Goal: Task Accomplishment & Management: Complete application form

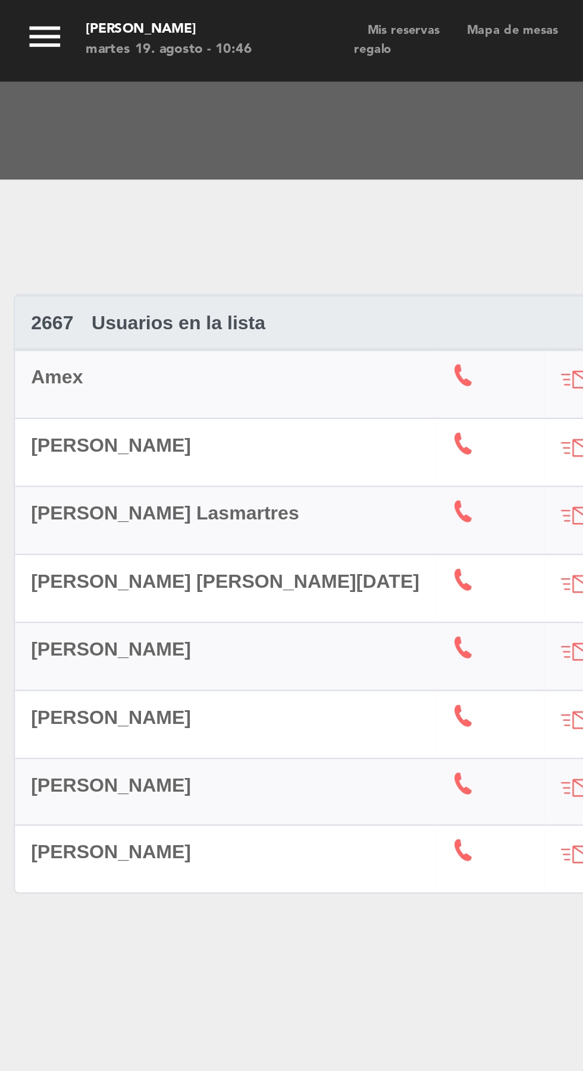
click at [178, 12] on span "Mis reservas" at bounding box center [176, 13] width 43 height 5
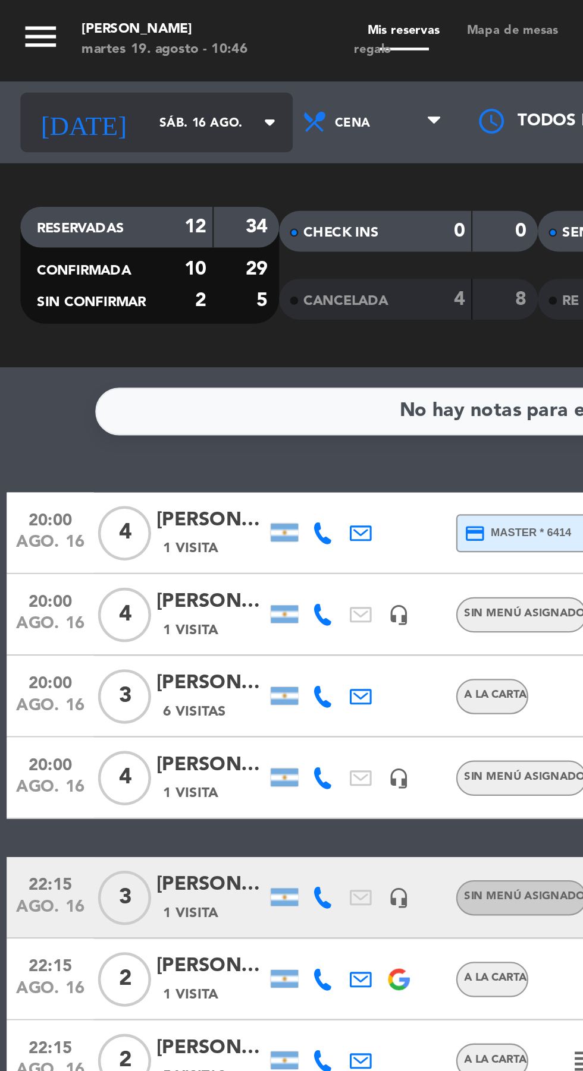
click at [65, 53] on input "sáb. 16 ago." at bounding box center [101, 54] width 75 height 18
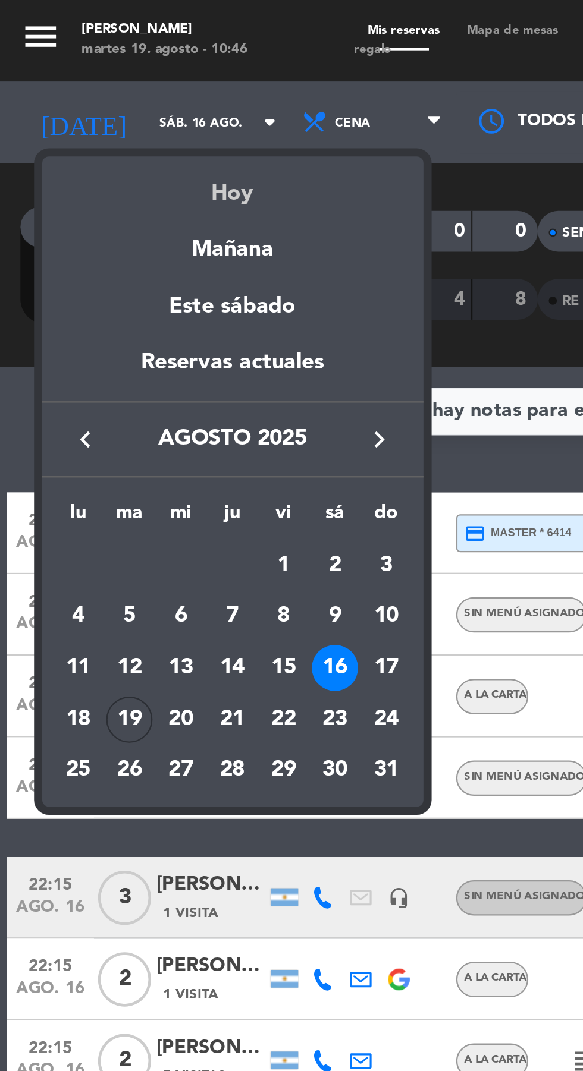
click at [98, 86] on div "Hoy" at bounding box center [101, 80] width 166 height 24
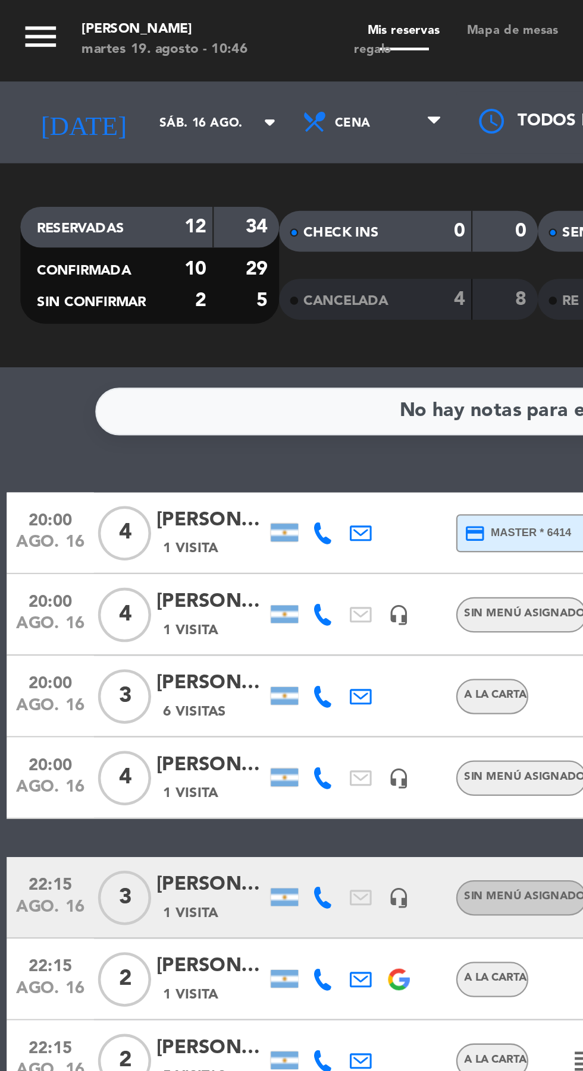
type input "[DATE] ago."
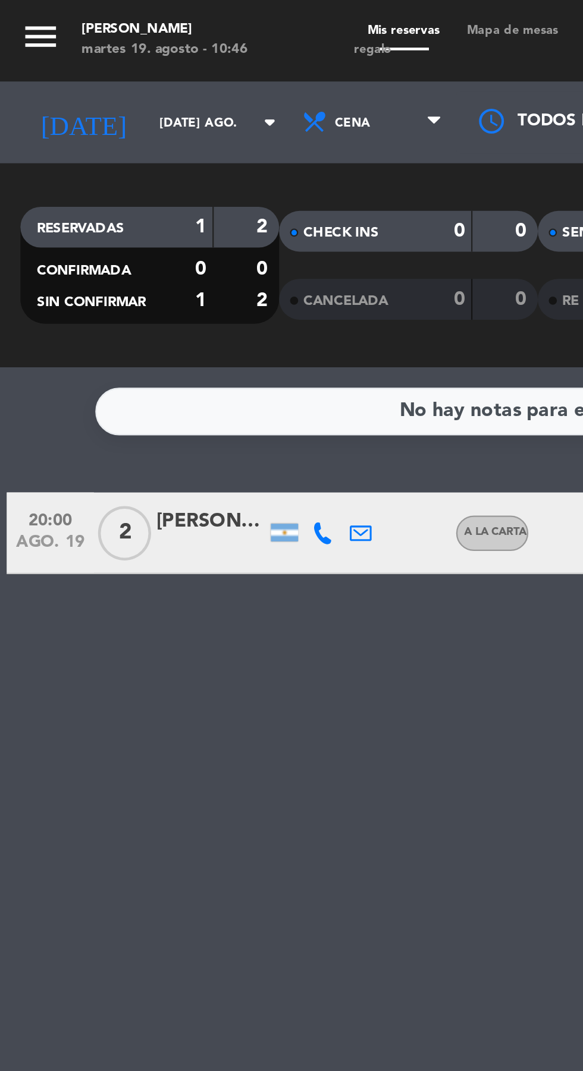
click at [94, 226] on div "[PERSON_NAME]" at bounding box center [92, 228] width 48 height 14
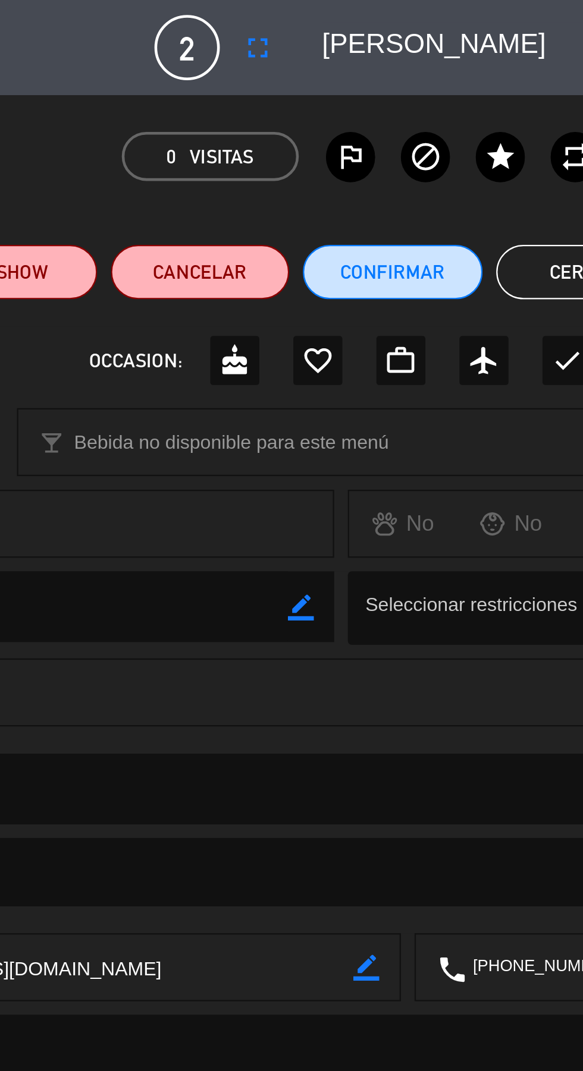
click at [533, 111] on button "Cerrar" at bounding box center [544, 119] width 78 height 24
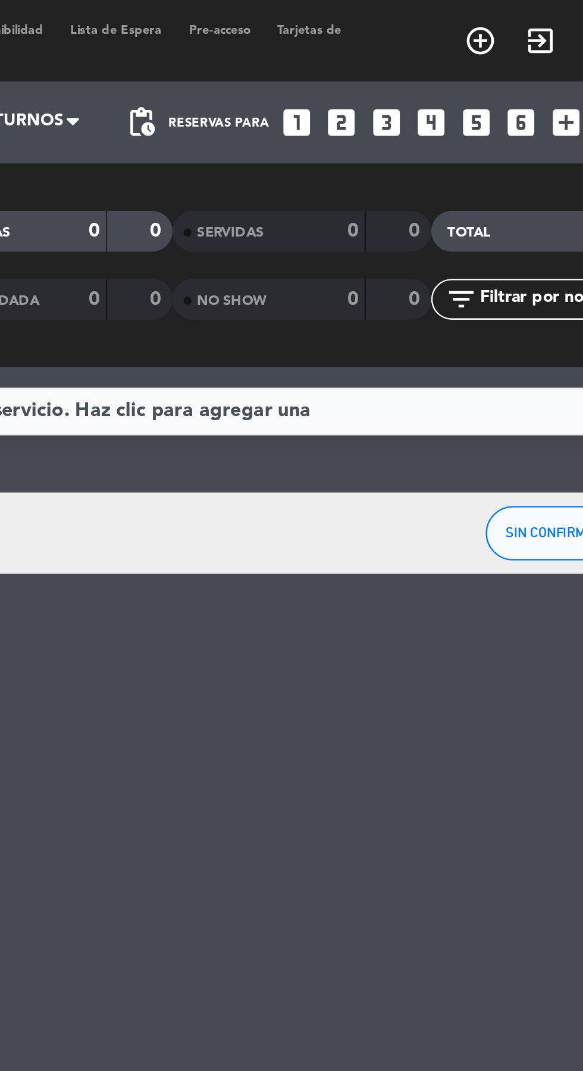
click at [462, 53] on icon "looks_4" at bounding box center [460, 53] width 15 height 15
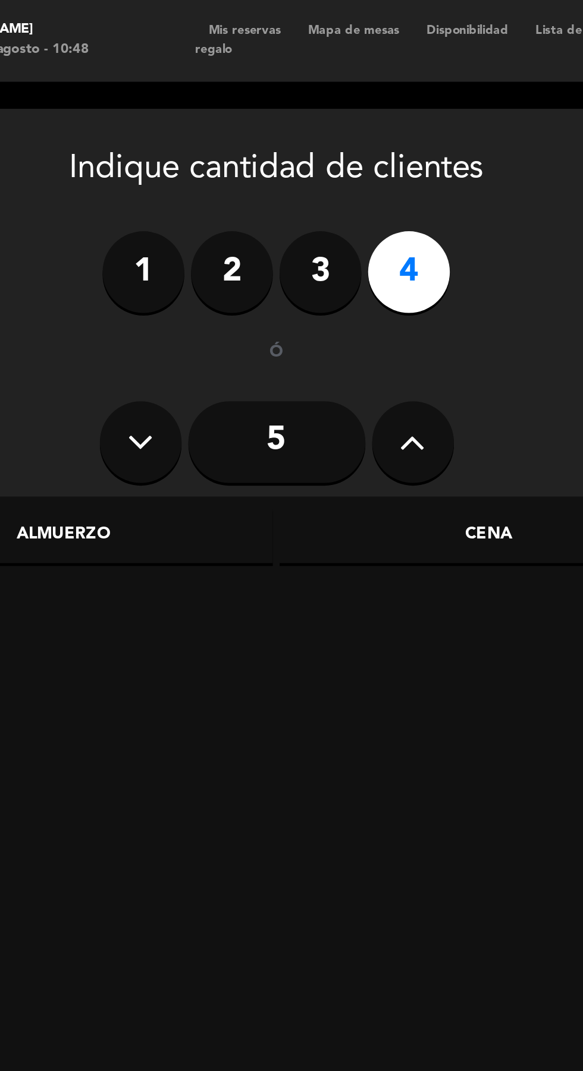
click at [281, 230] on div "Cena" at bounding box center [282, 234] width 183 height 24
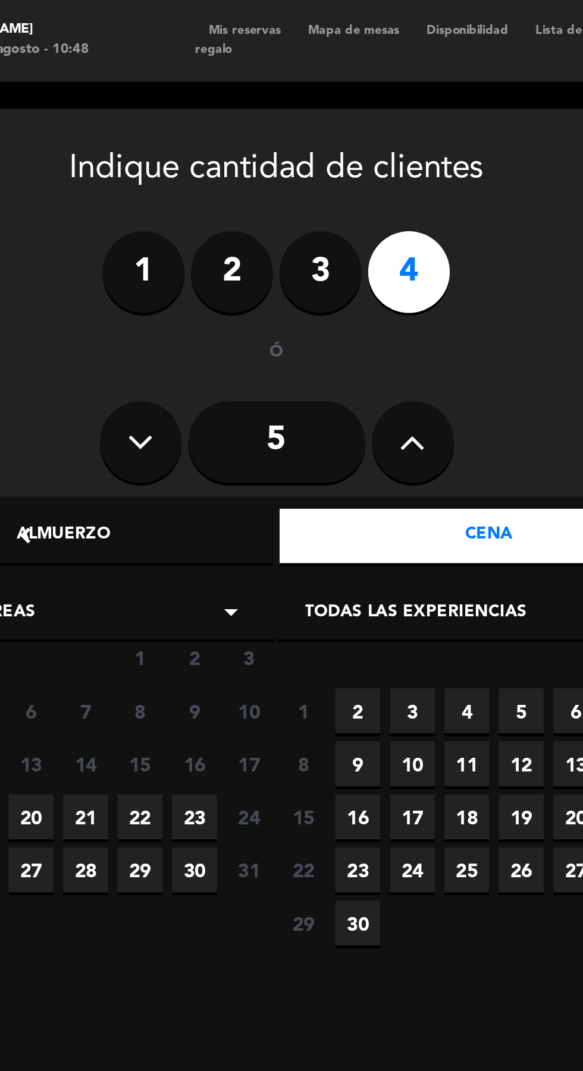
click at [83, 268] on div "Todas las áreas arrow_drop_down" at bounding box center [98, 268] width 184 height 24
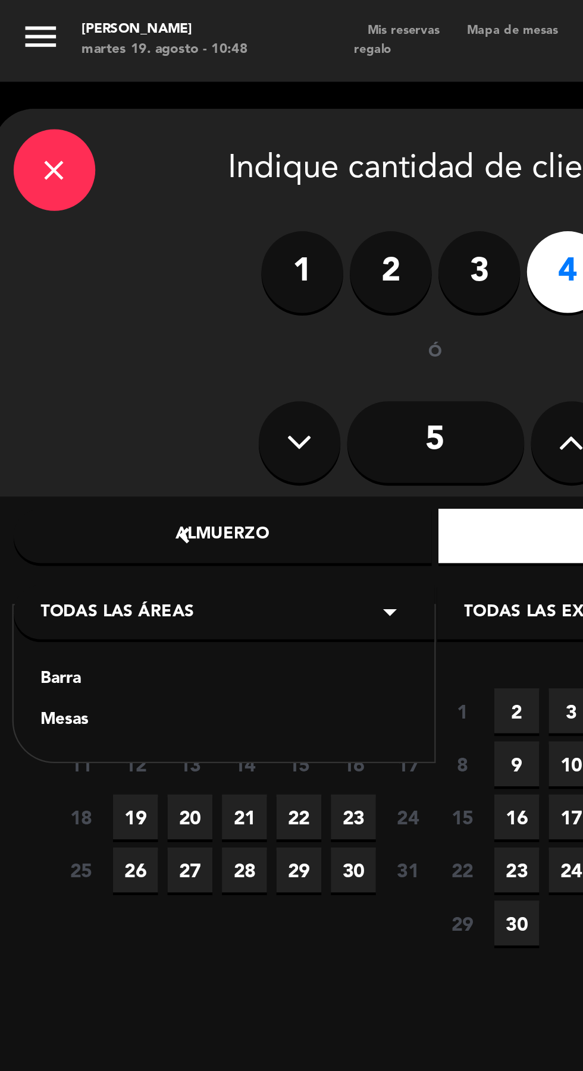
click at [26, 316] on div "Mesas" at bounding box center [98, 315] width 160 height 12
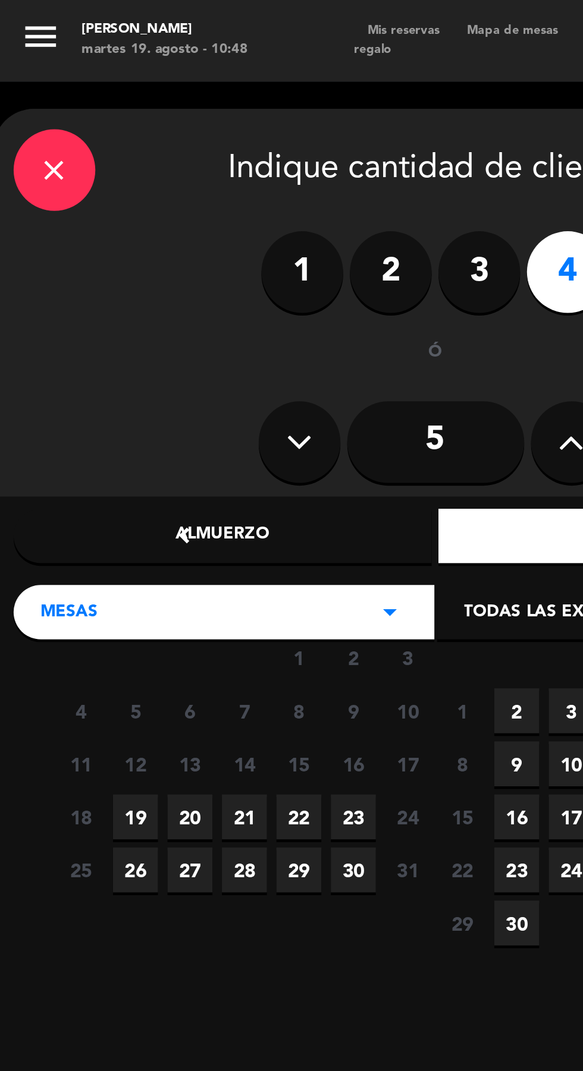
click at [59, 350] on span "19" at bounding box center [59, 357] width 20 height 20
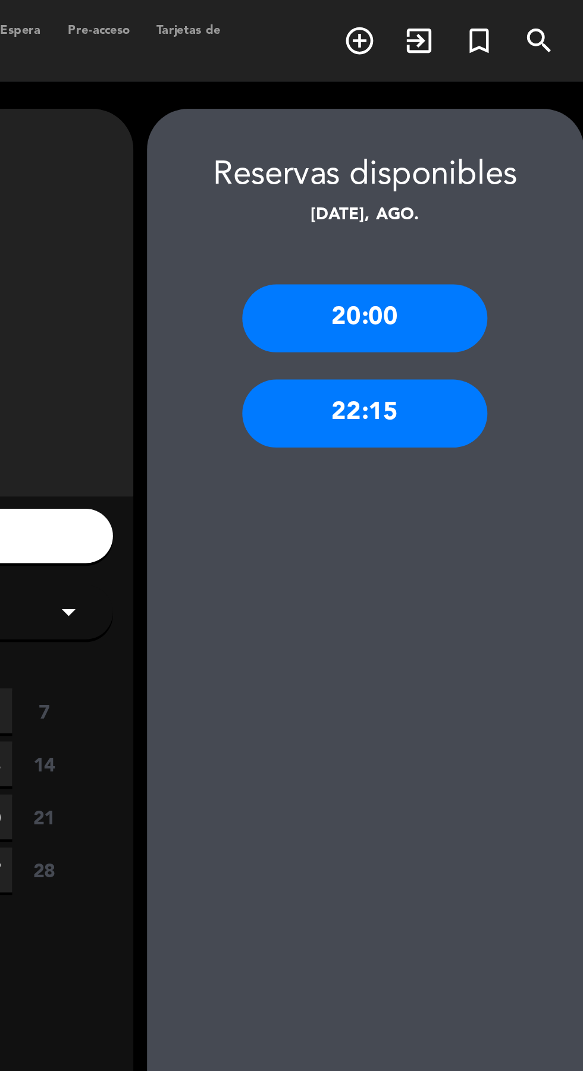
click at [488, 137] on div "20:00" at bounding box center [484, 139] width 107 height 30
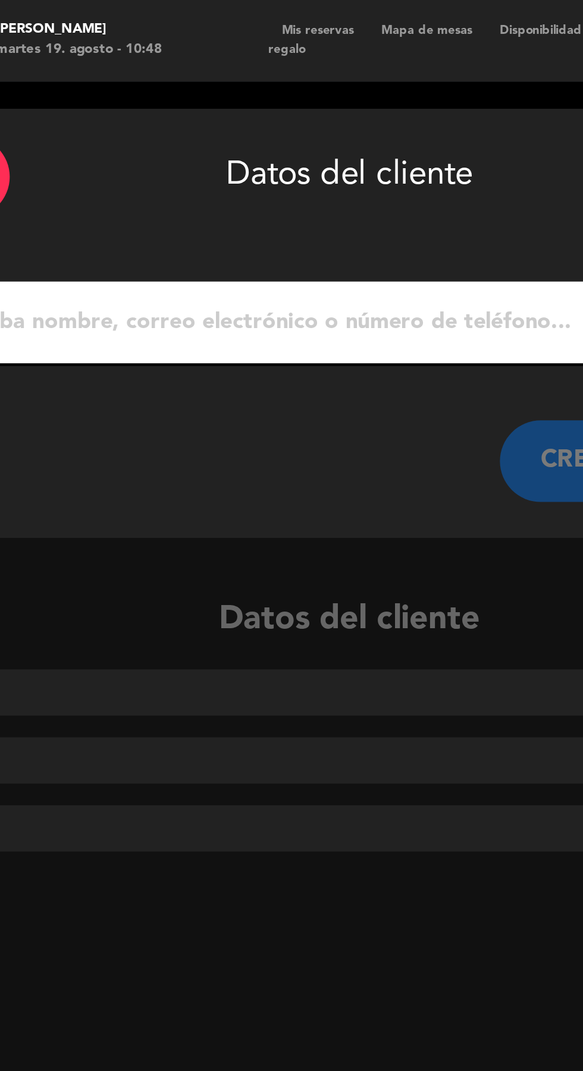
click at [76, 141] on input "1" at bounding box center [190, 141] width 351 height 17
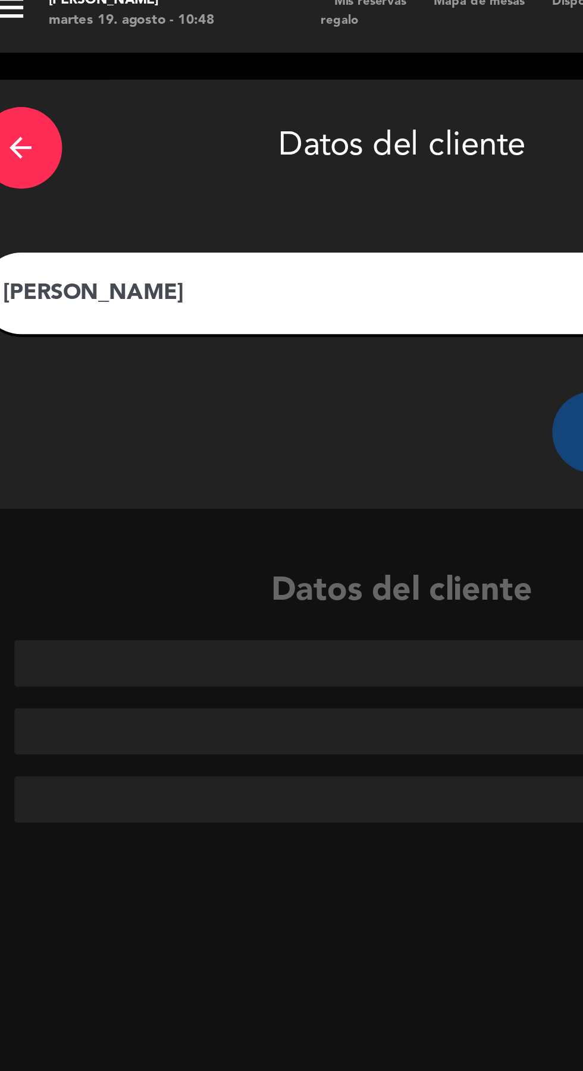
type input "[PERSON_NAME]"
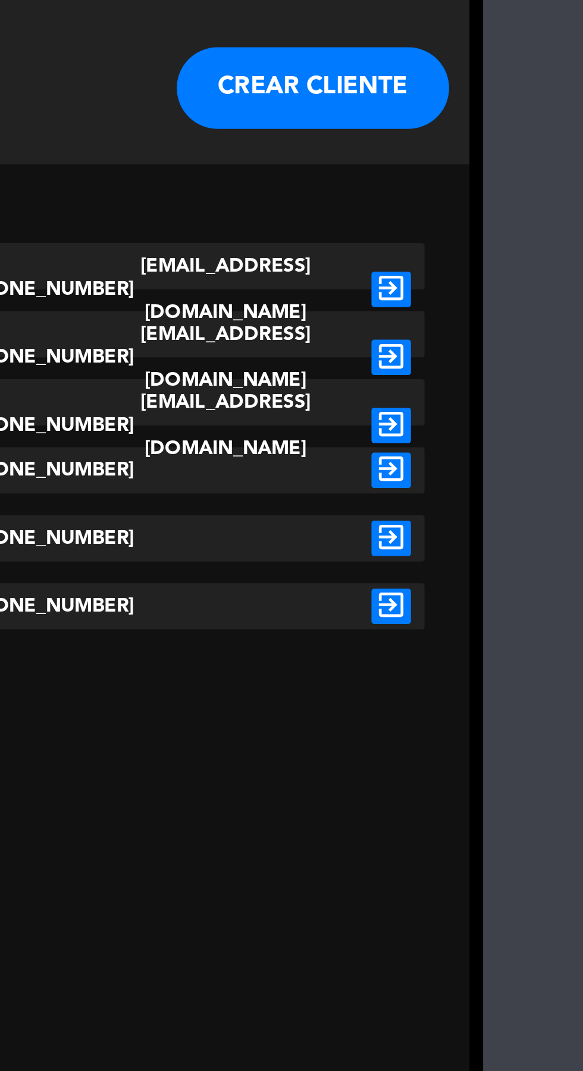
click at [348, 312] on icon "exit_to_app" at bounding box center [349, 319] width 17 height 15
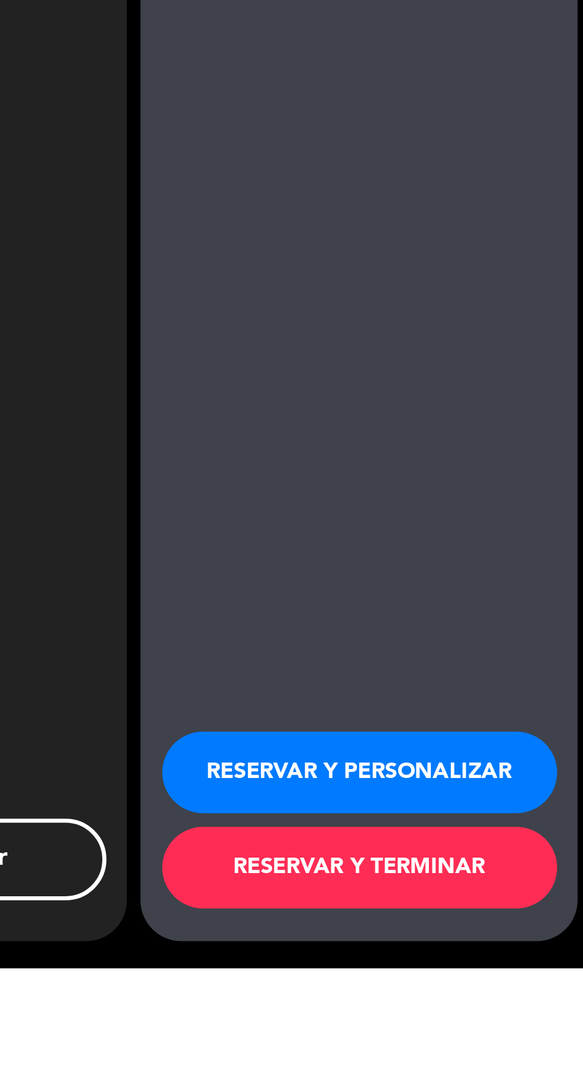
click at [496, 1045] on button "RESERVAR Y TERMINAR" at bounding box center [485, 1028] width 172 height 36
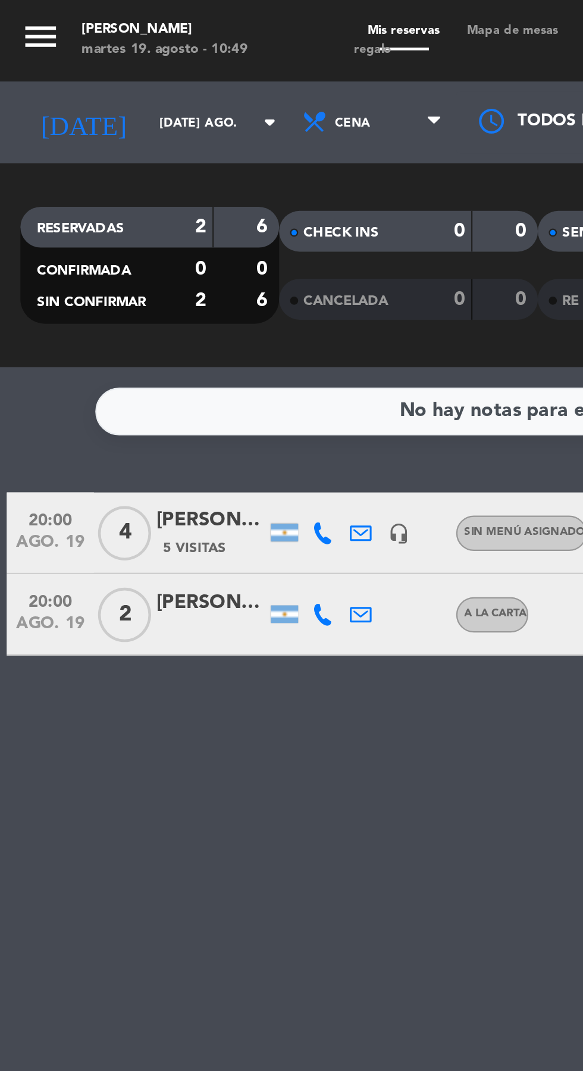
click at [84, 259] on div "[PERSON_NAME]" at bounding box center [92, 264] width 48 height 14
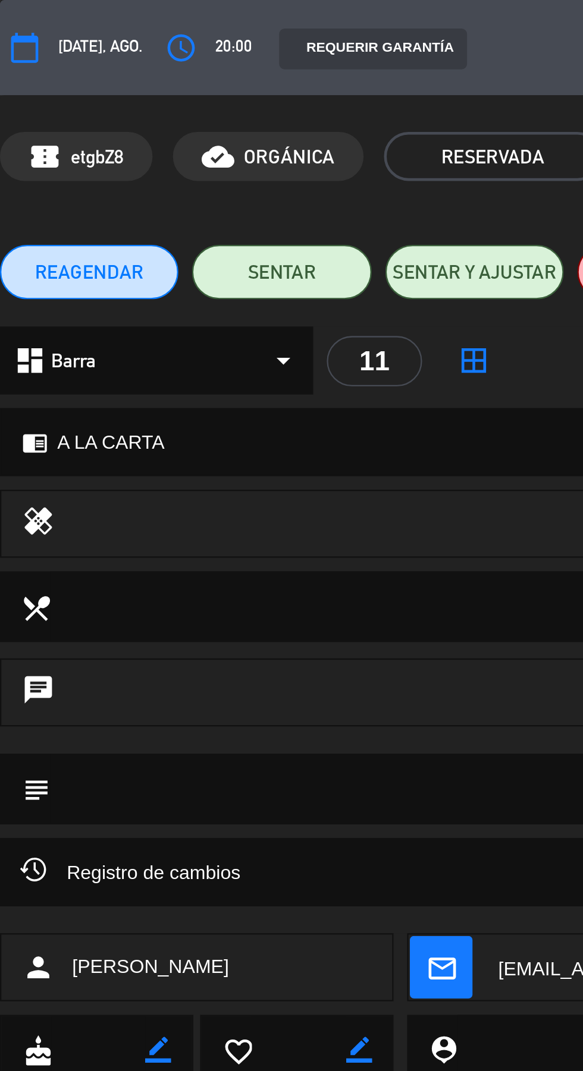
click at [106, 313] on div "chat" at bounding box center [291, 303] width 583 height 30
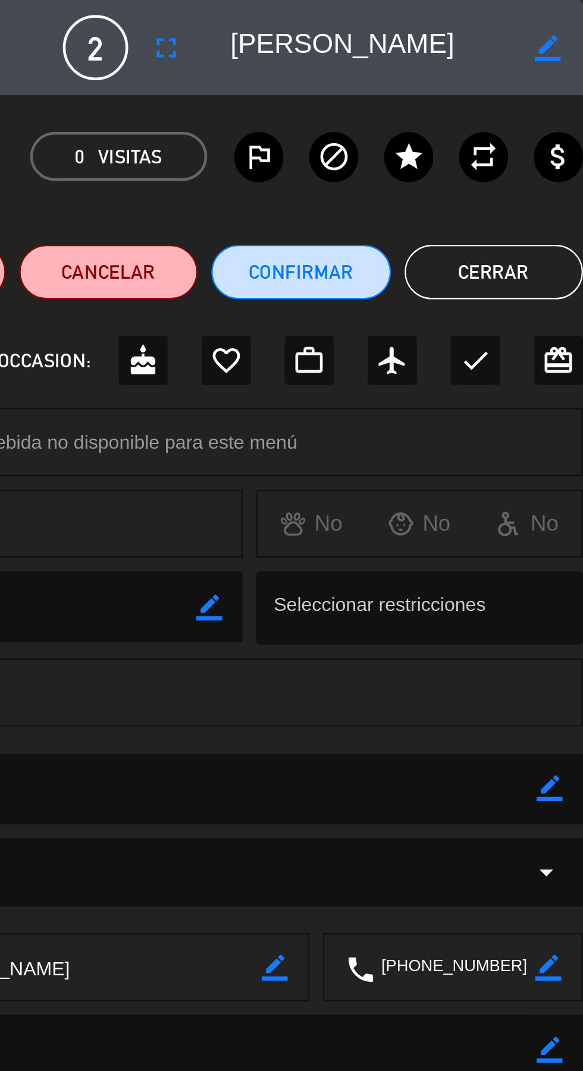
click at [551, 122] on button "Cerrar" at bounding box center [544, 119] width 78 height 24
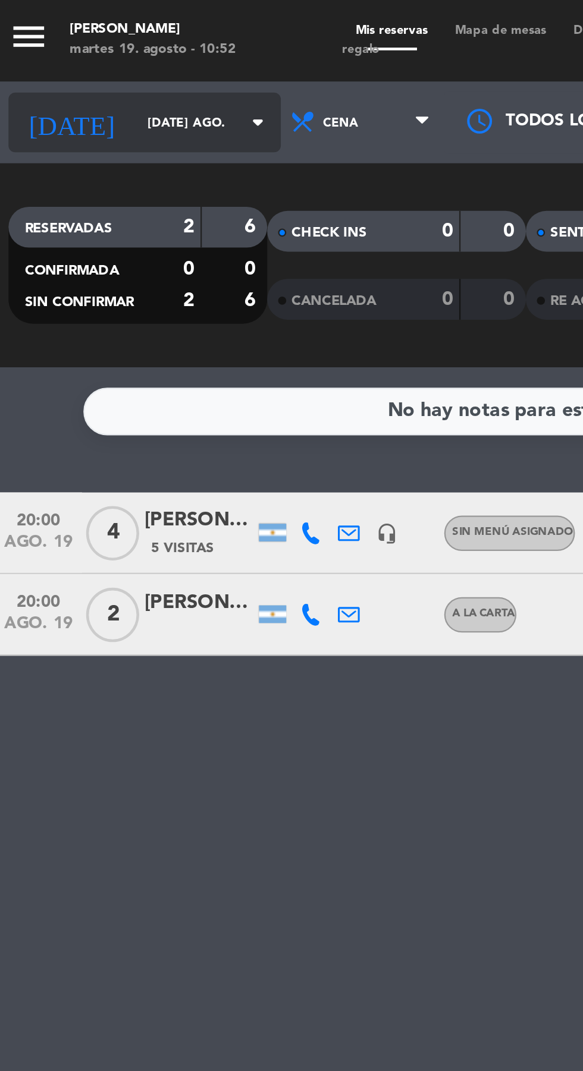
click at [64, 51] on input "[DATE] ago." at bounding box center [101, 54] width 75 height 18
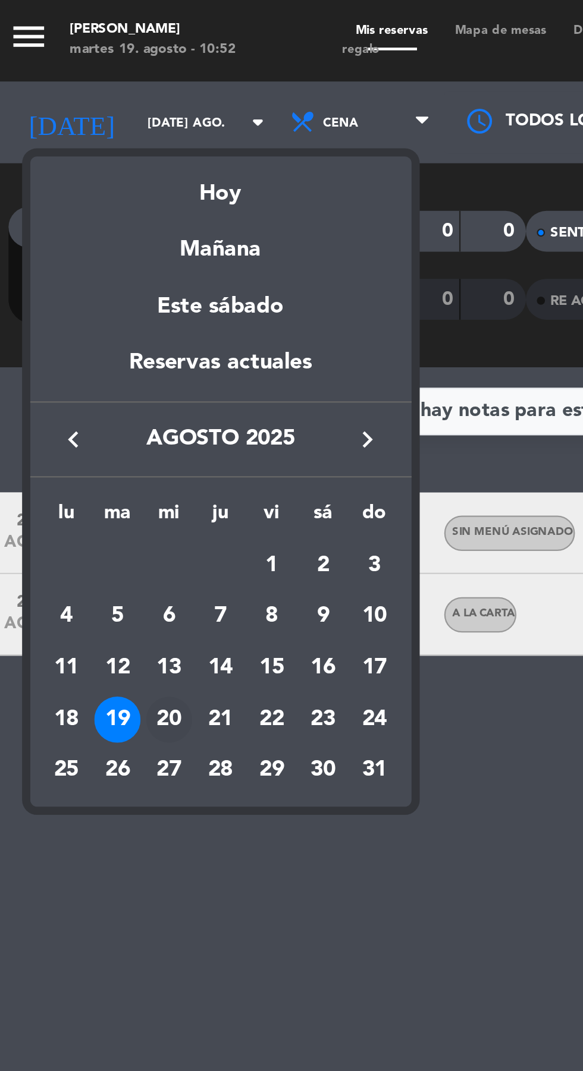
click at [79, 311] on div "20" at bounding box center [79, 314] width 20 height 20
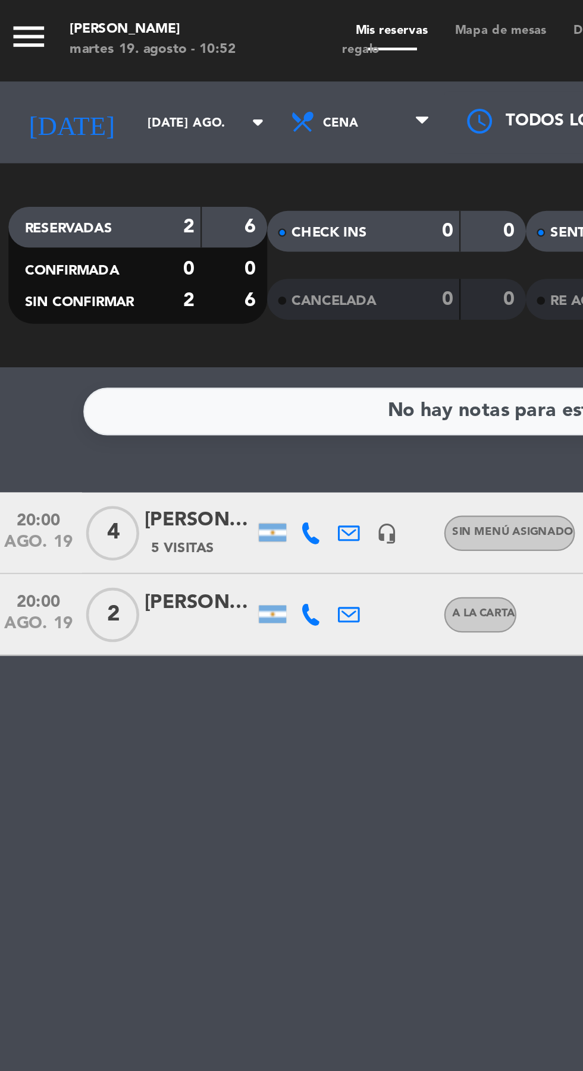
type input "mié. 20 ago."
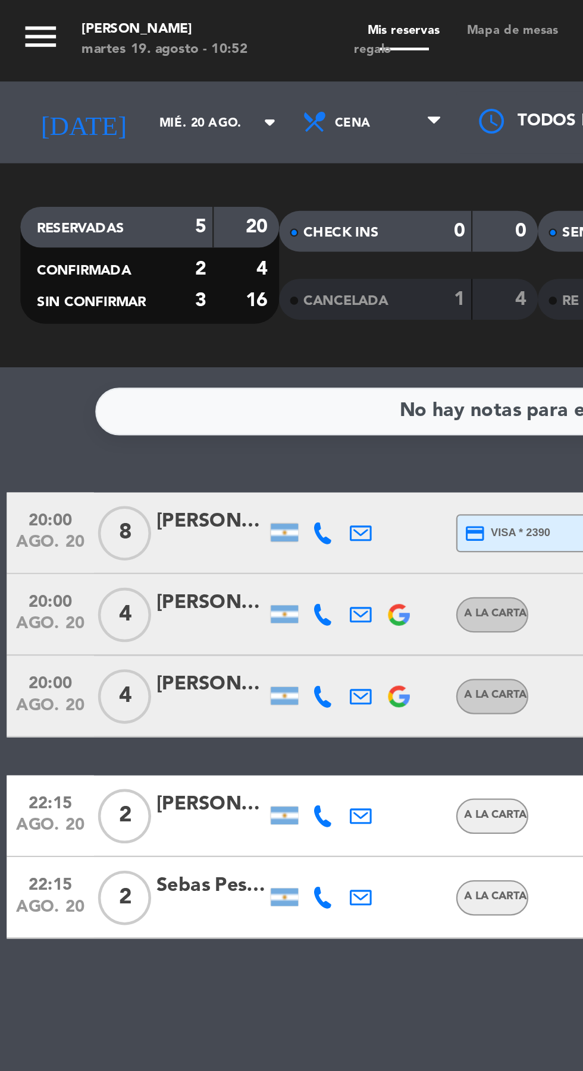
click at [97, 233] on div "[PERSON_NAME]" at bounding box center [92, 228] width 48 height 14
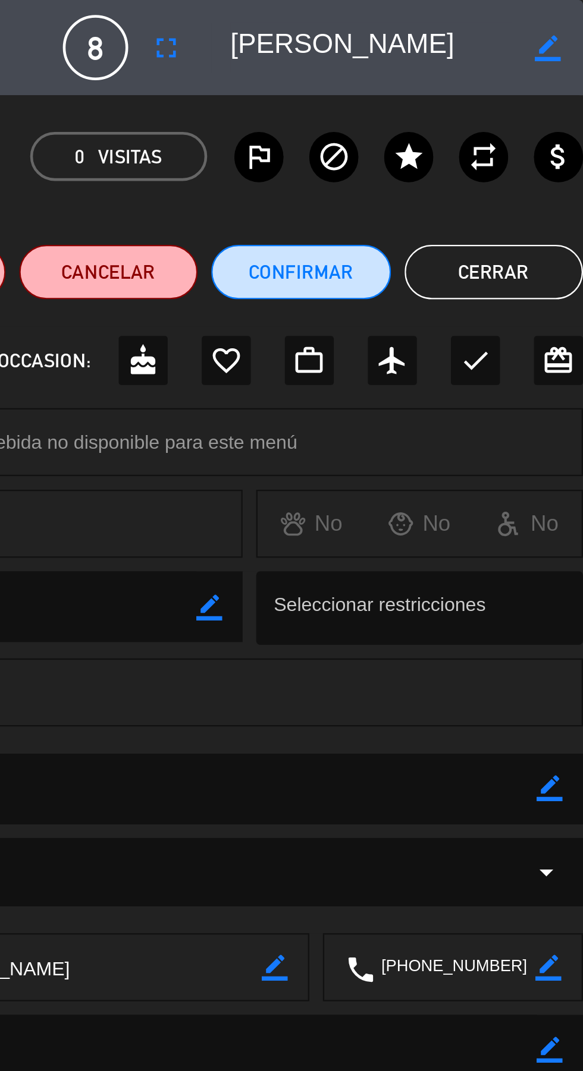
click at [544, 112] on button "Cerrar" at bounding box center [544, 119] width 78 height 24
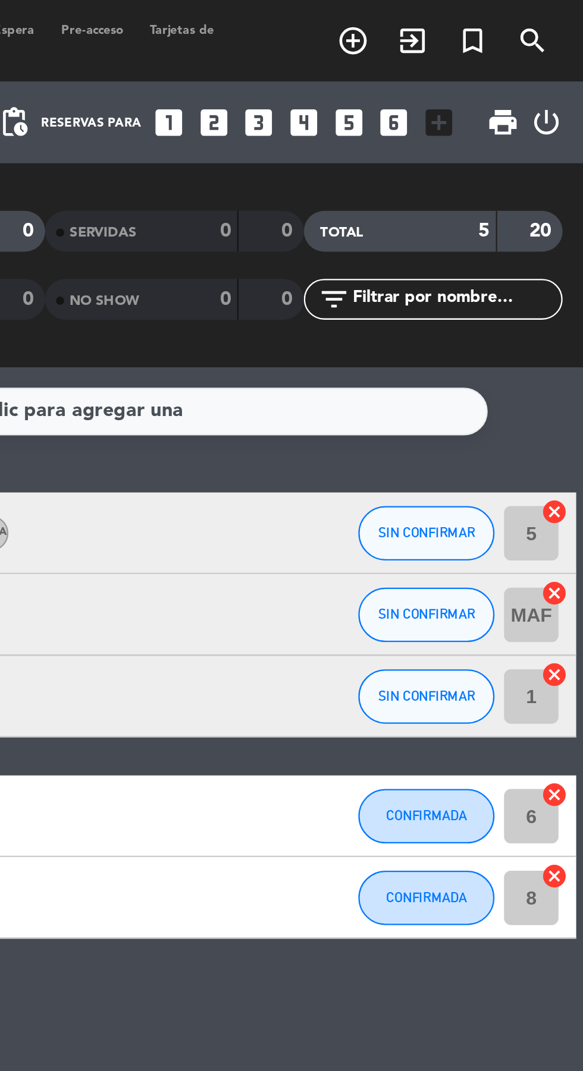
click at [439, 53] on icon "looks_3" at bounding box center [440, 53] width 15 height 15
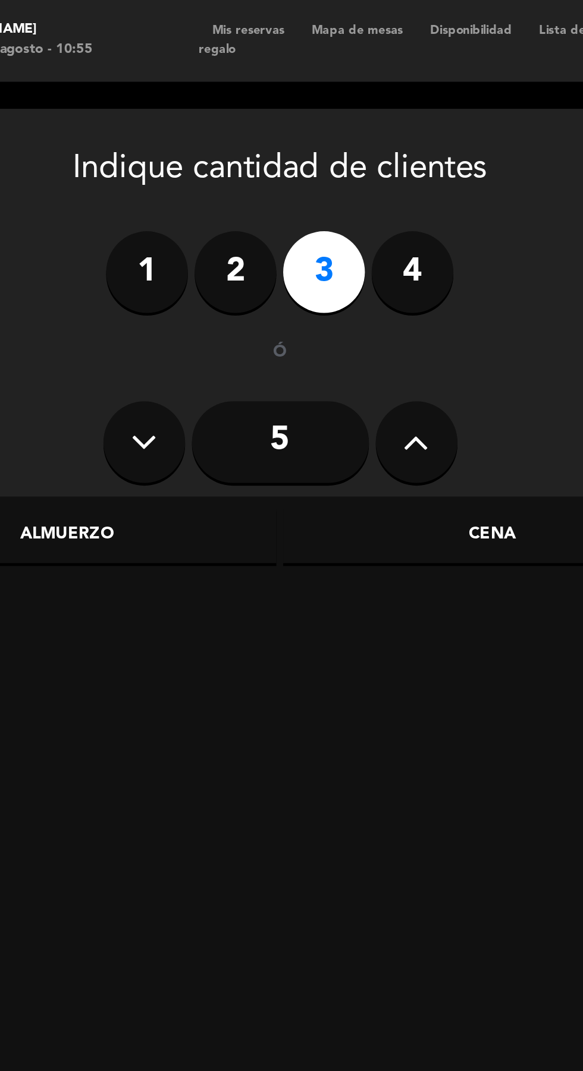
click at [276, 231] on div "Cena" at bounding box center [282, 234] width 183 height 24
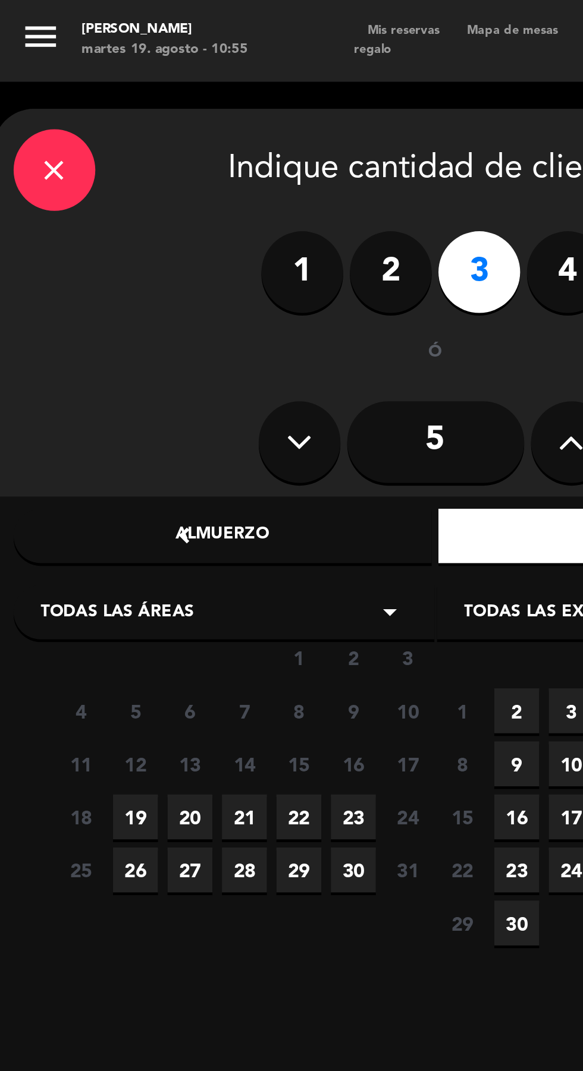
click at [45, 259] on div "Todas las áreas arrow_drop_down" at bounding box center [98, 268] width 184 height 24
click at [29, 315] on div "Mesas" at bounding box center [98, 315] width 160 height 12
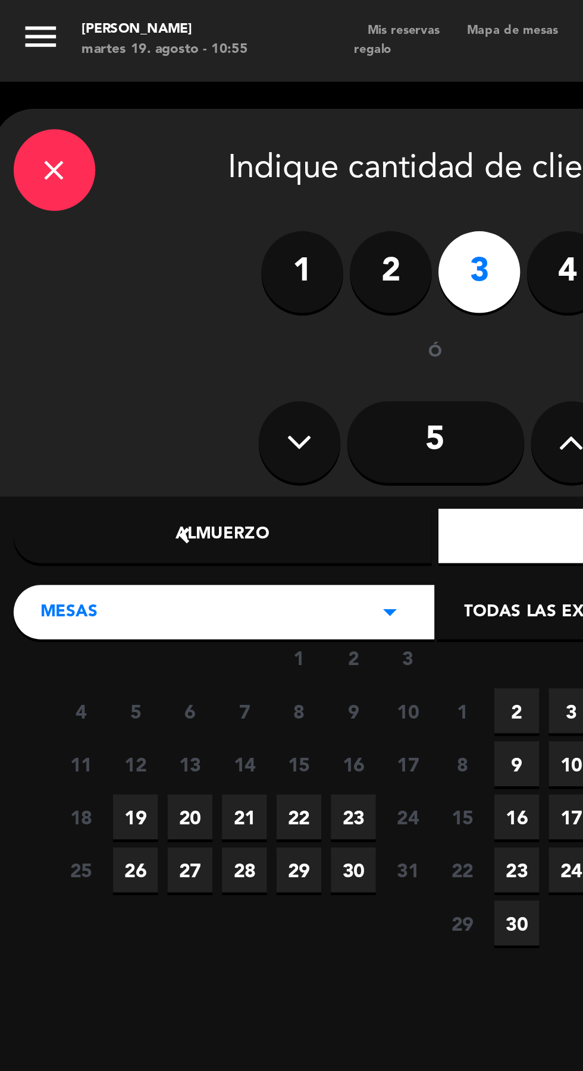
click at [82, 357] on span "20" at bounding box center [83, 357] width 20 height 20
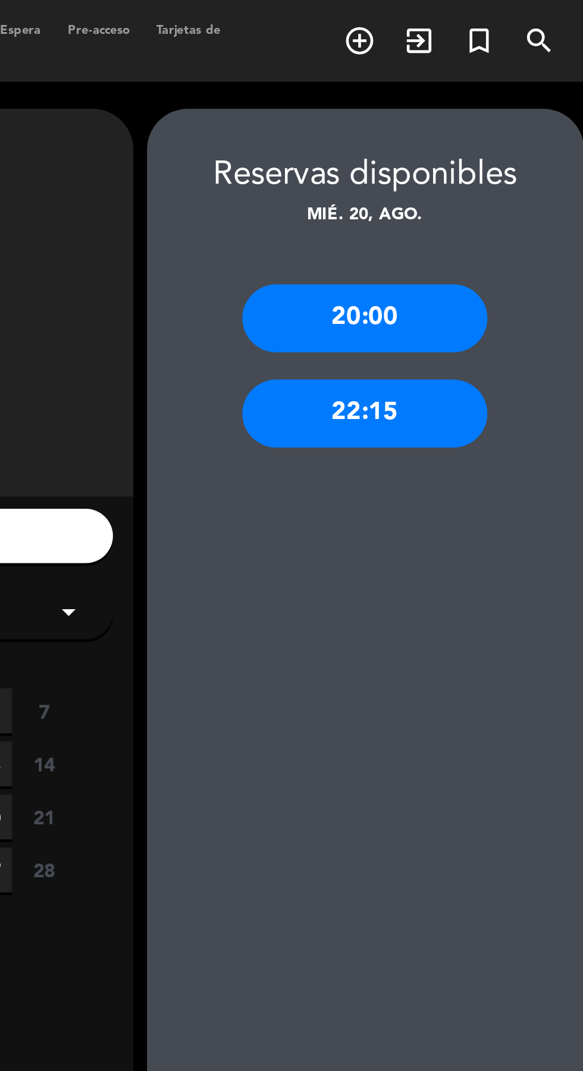
click at [500, 136] on div "20:00" at bounding box center [484, 139] width 107 height 30
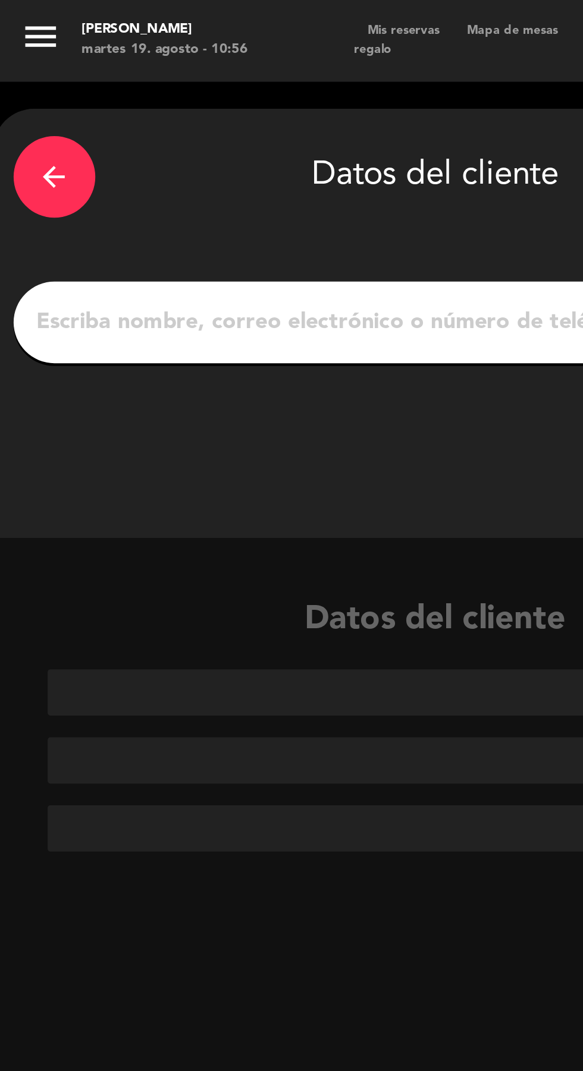
click at [68, 140] on input "1" at bounding box center [190, 141] width 351 height 17
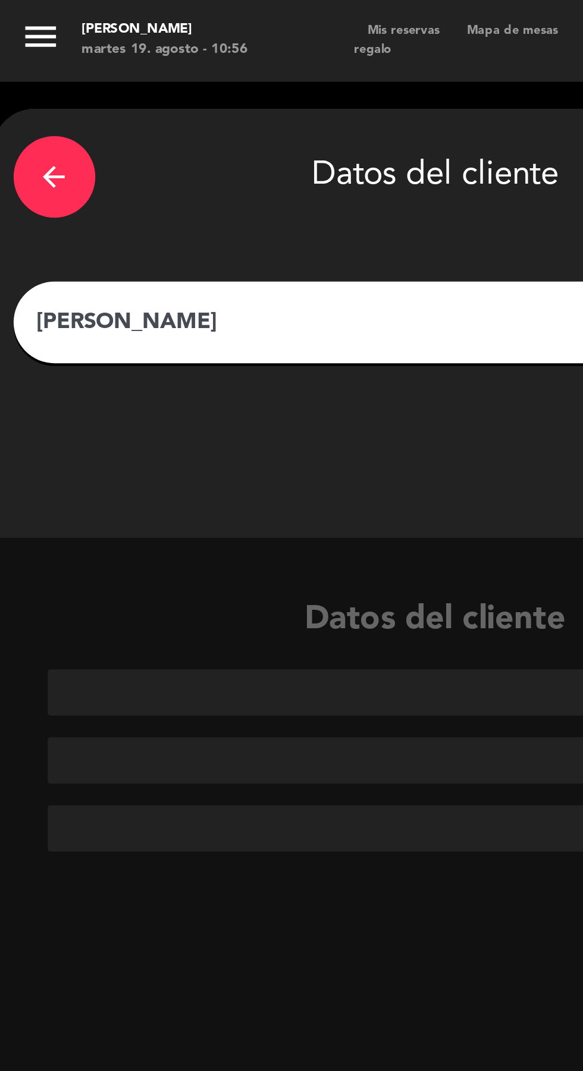
type input "[PERSON_NAME]"
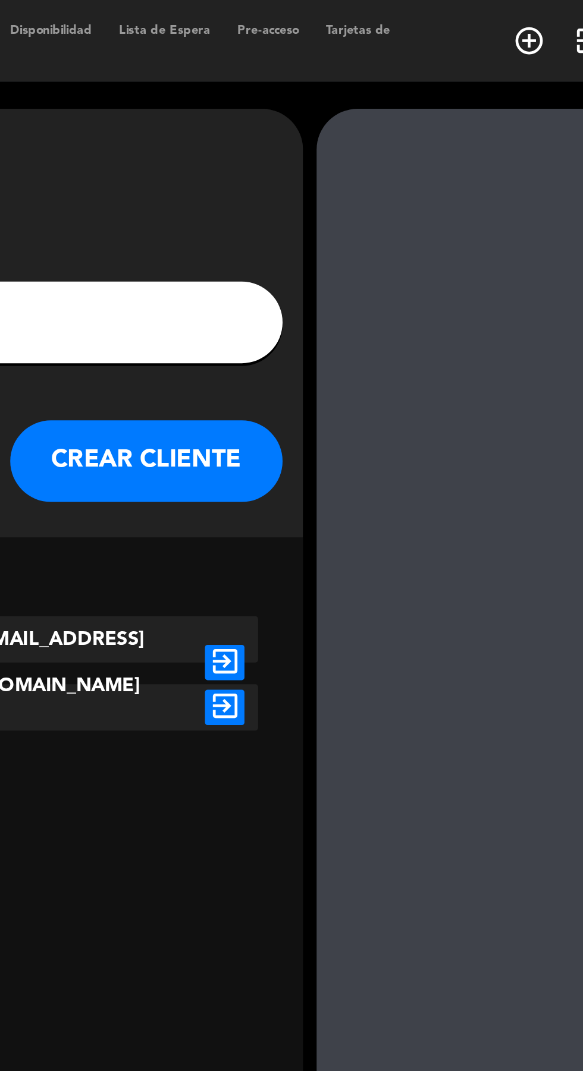
click at [346, 282] on icon "exit_to_app" at bounding box center [349, 289] width 17 height 15
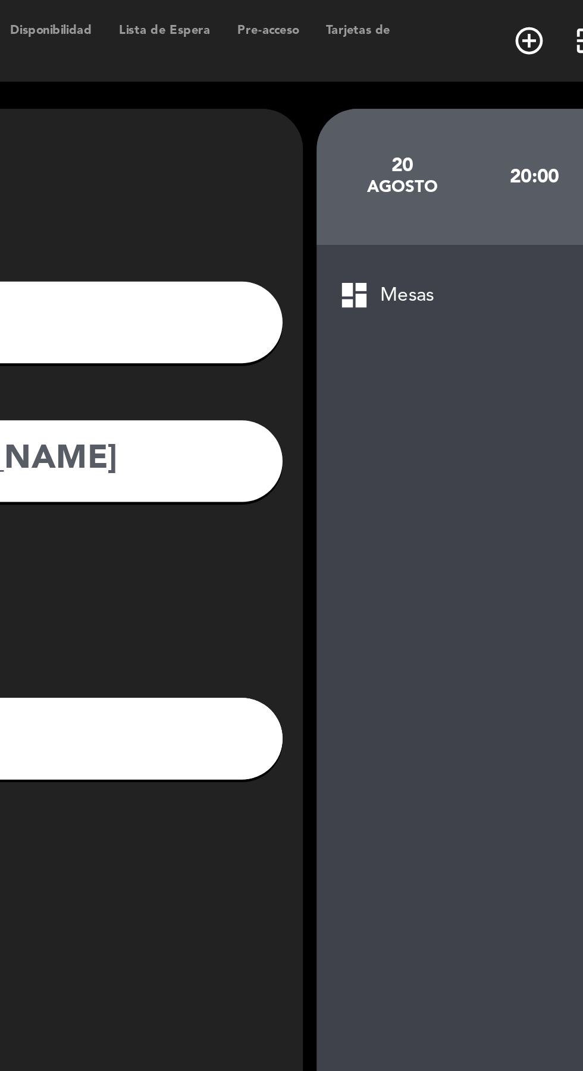
type input "[PHONE_NUMBER]"
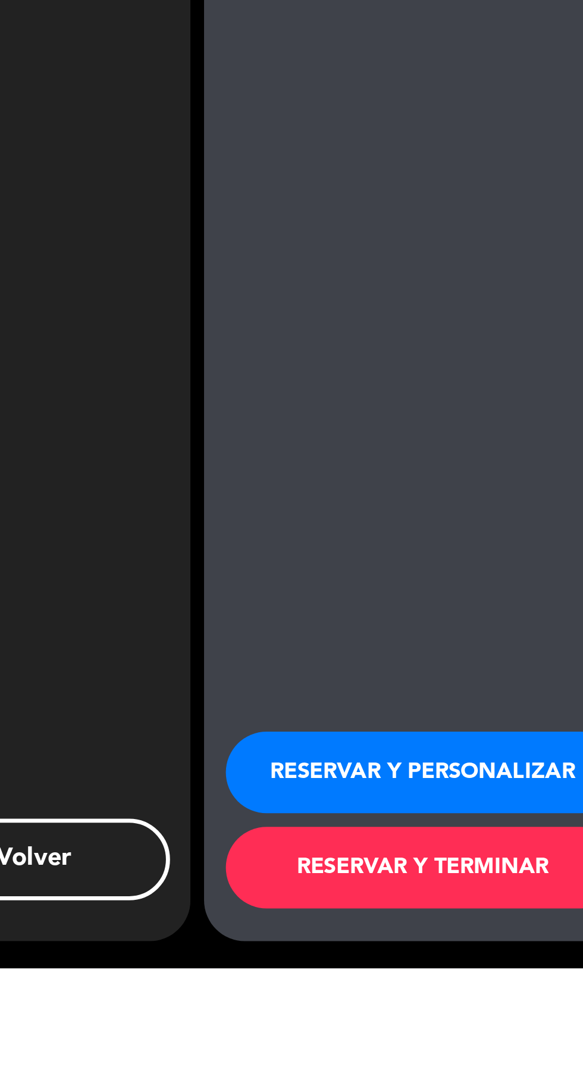
click at [495, 1045] on button "RESERVAR Y TERMINAR" at bounding box center [485, 1028] width 172 height 36
